Goal: Transaction & Acquisition: Obtain resource

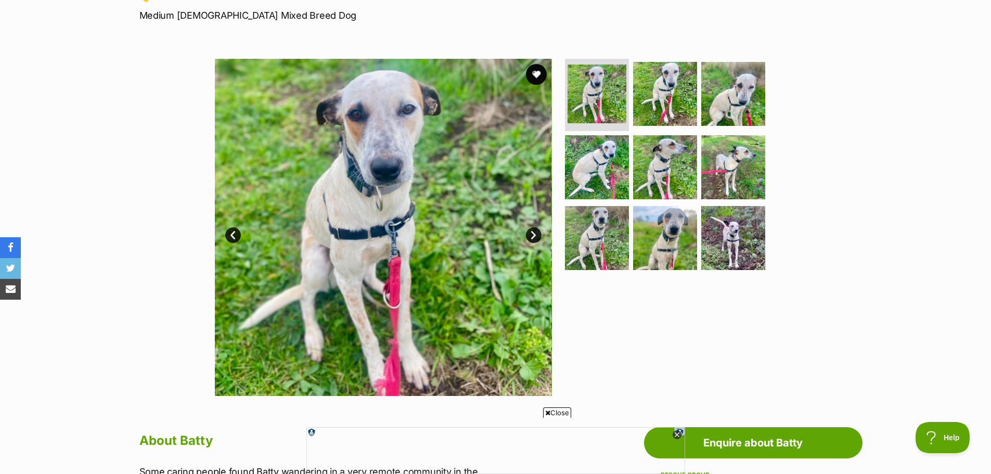
scroll to position [156, 0]
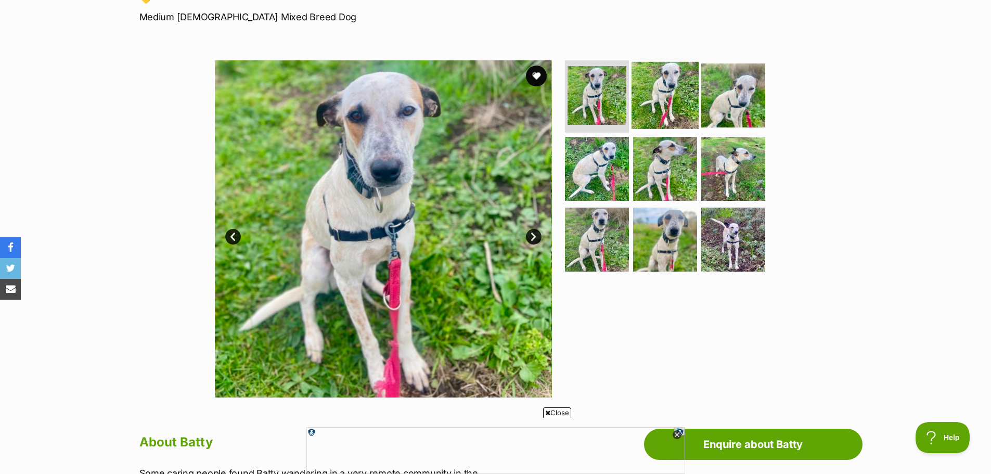
click at [672, 89] on img at bounding box center [665, 94] width 67 height 67
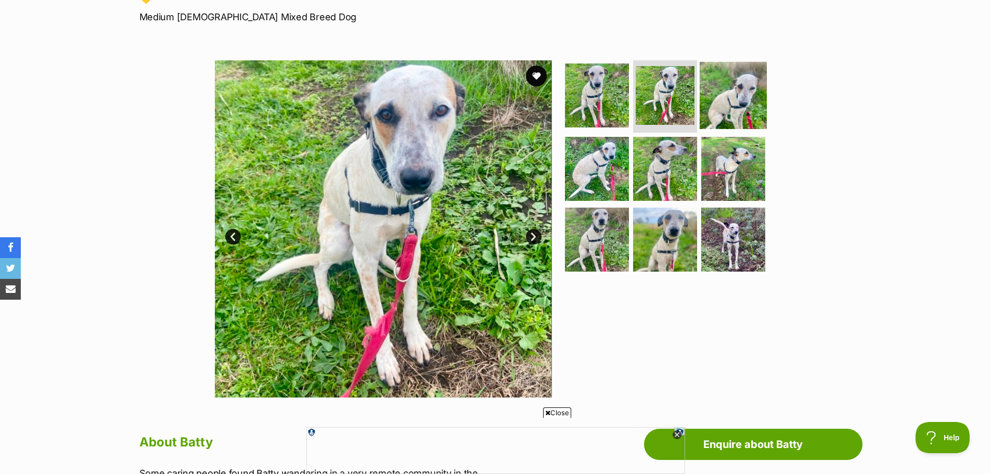
click at [722, 93] on img at bounding box center [733, 94] width 67 height 67
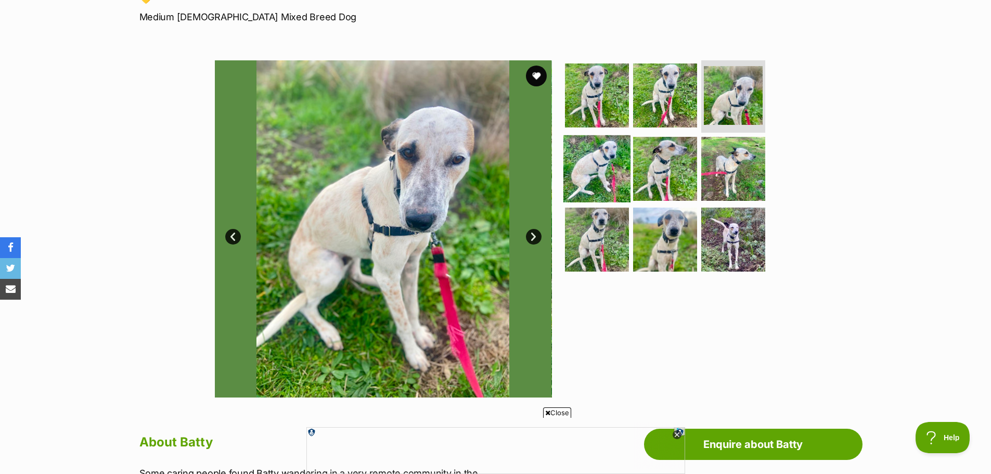
click at [595, 158] on img at bounding box center [597, 168] width 67 height 67
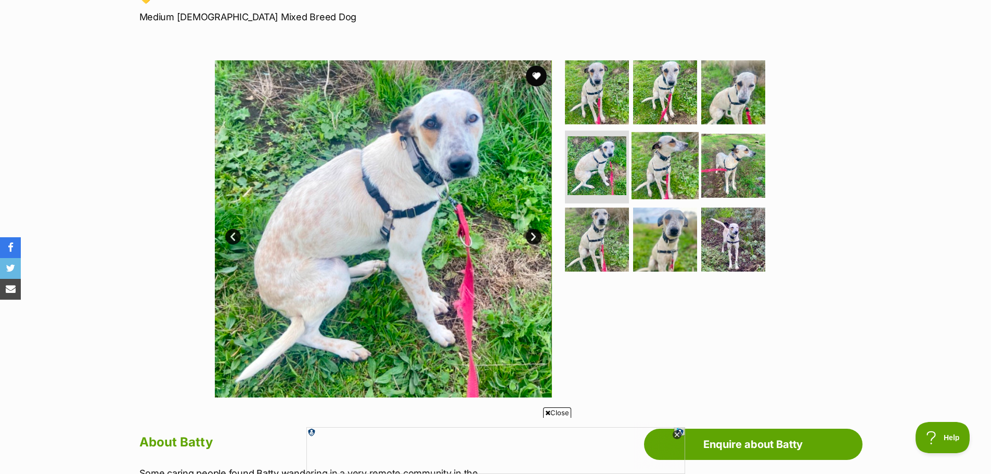
click at [665, 169] on img at bounding box center [665, 165] width 67 height 67
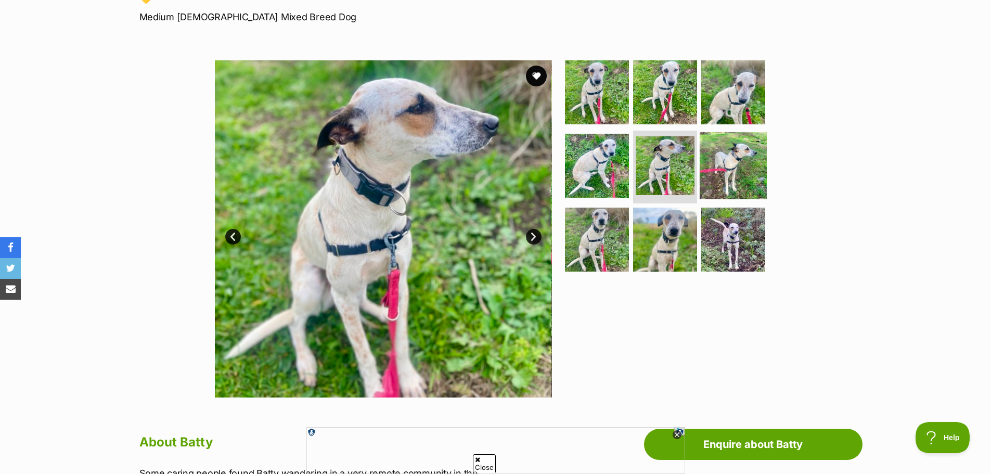
click at [706, 169] on img at bounding box center [733, 165] width 67 height 67
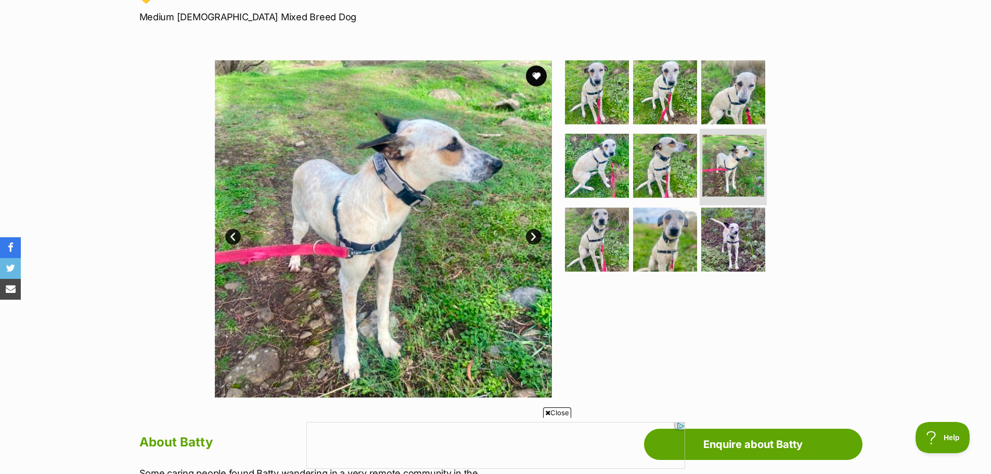
scroll to position [0, 0]
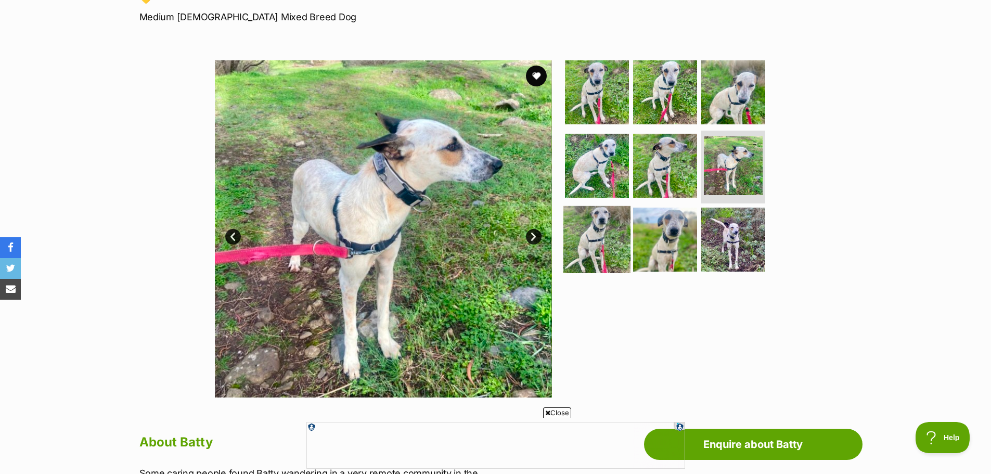
click at [601, 238] on img at bounding box center [597, 239] width 67 height 67
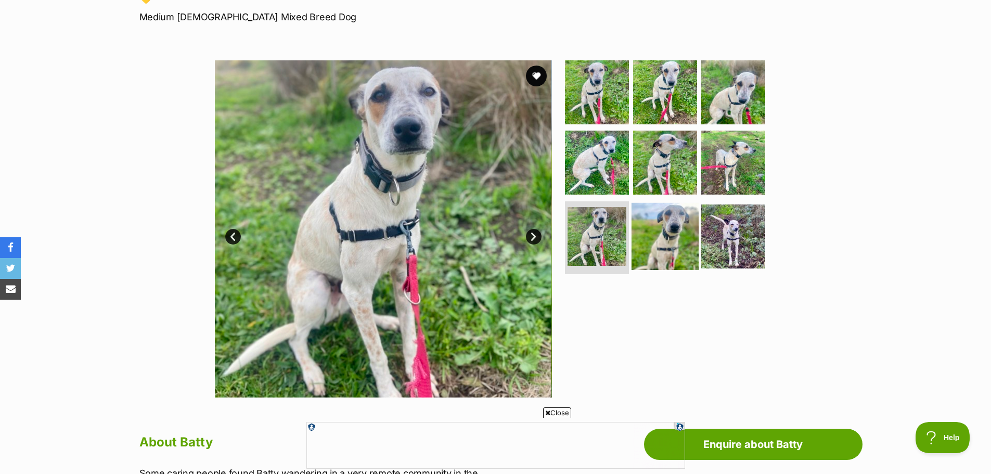
click at [671, 249] on img at bounding box center [665, 236] width 67 height 67
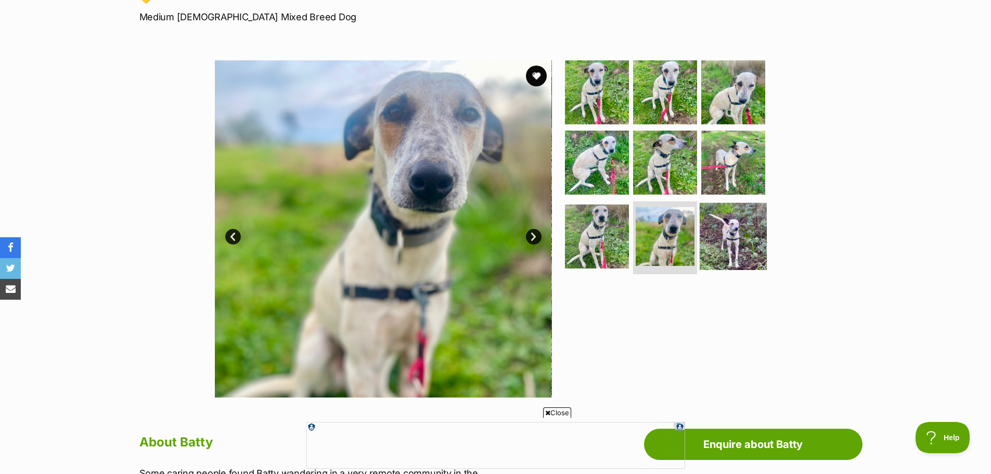
click at [723, 238] on img at bounding box center [733, 236] width 67 height 67
